Goal: Find specific page/section: Find specific page/section

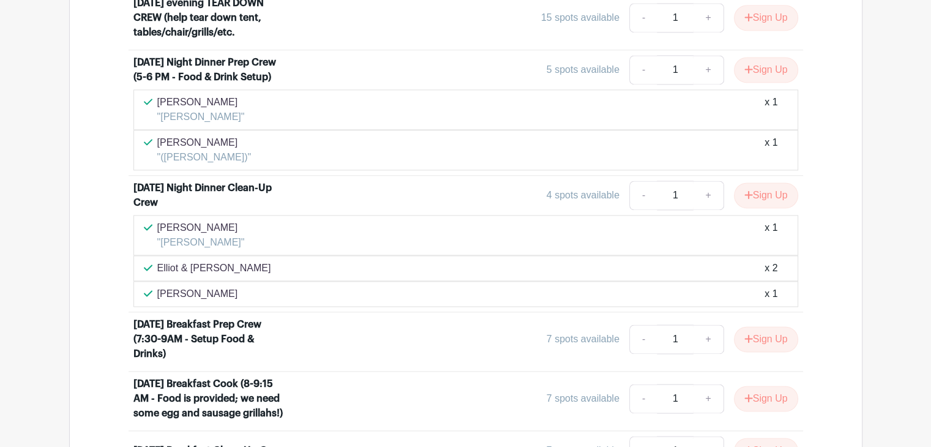
scroll to position [1739, 0]
